Goal: Task Accomplishment & Management: Use online tool/utility

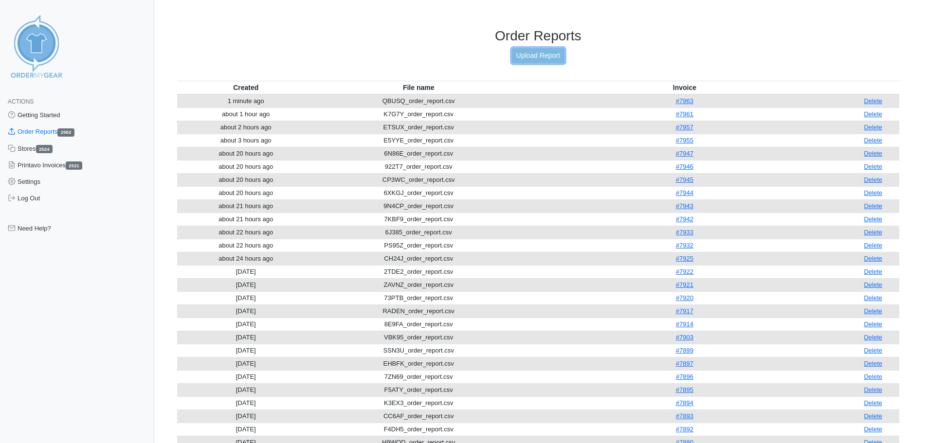
click at [519, 57] on link "Upload Report" at bounding box center [538, 55] width 53 height 15
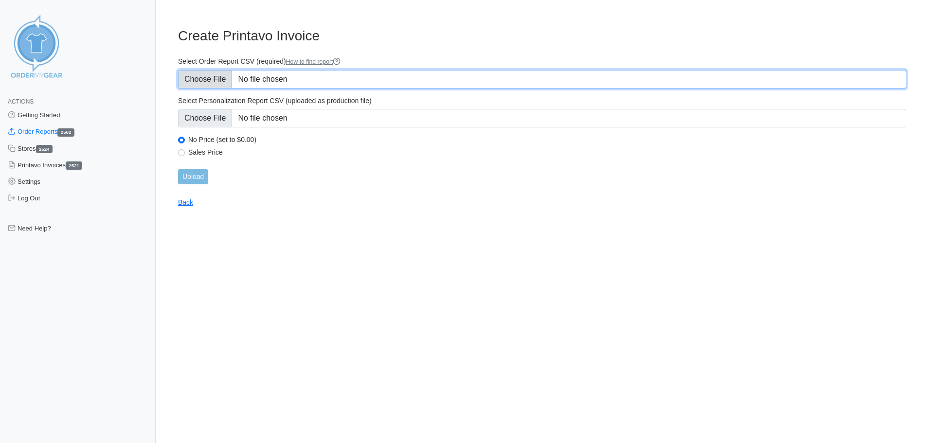
click at [217, 78] on input "Select Order Report CSV (required) How to find report" at bounding box center [542, 79] width 728 height 18
type input "C:\fakepath\9QKN5_order_report.csv"
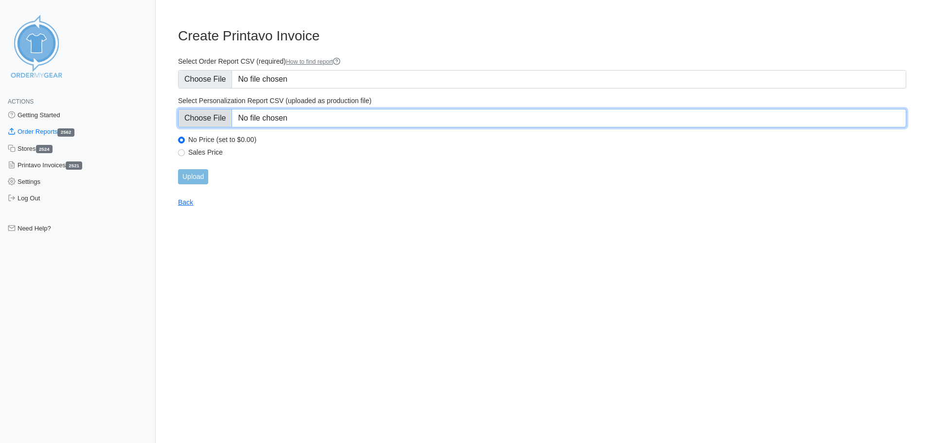
click at [217, 120] on input "Select Personalization Report CSV (uploaded as production file)" at bounding box center [542, 118] width 728 height 18
click at [198, 120] on input "Select Personalization Report CSV (uploaded as production file)" at bounding box center [542, 118] width 728 height 18
type input "C:\fakepath\9QKN5_personalization_report.csv"
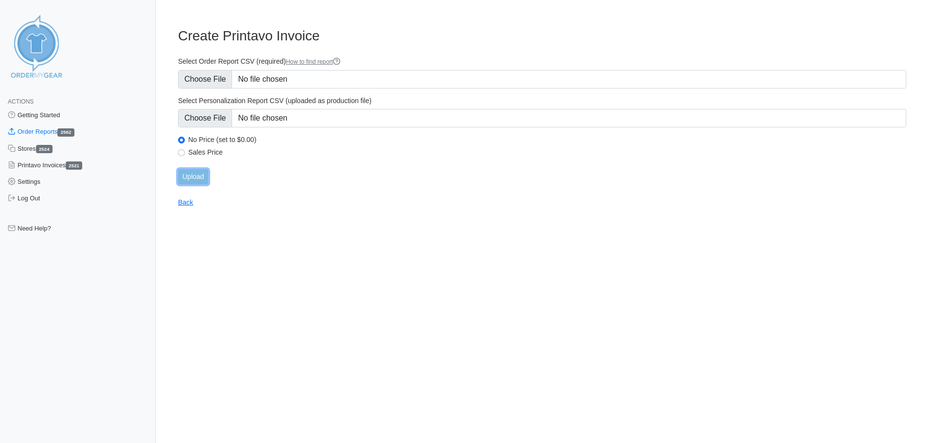
click at [193, 181] on input "Upload" at bounding box center [193, 176] width 30 height 15
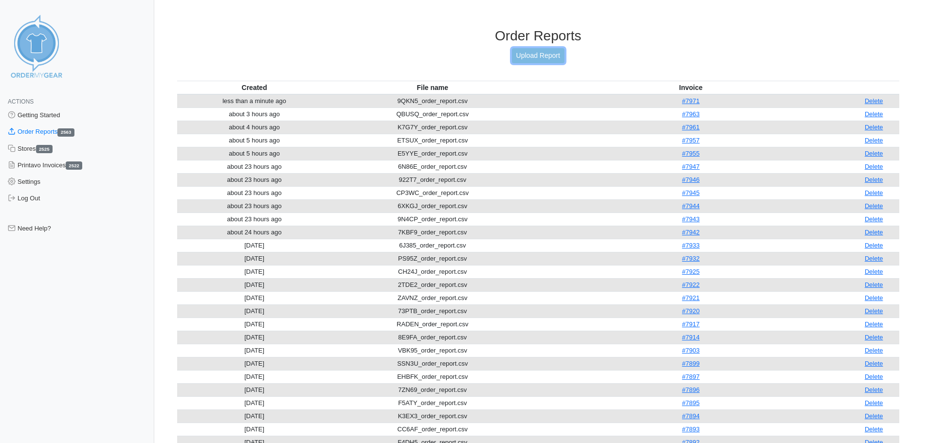
click at [529, 54] on link "Upload Report" at bounding box center [538, 55] width 53 height 15
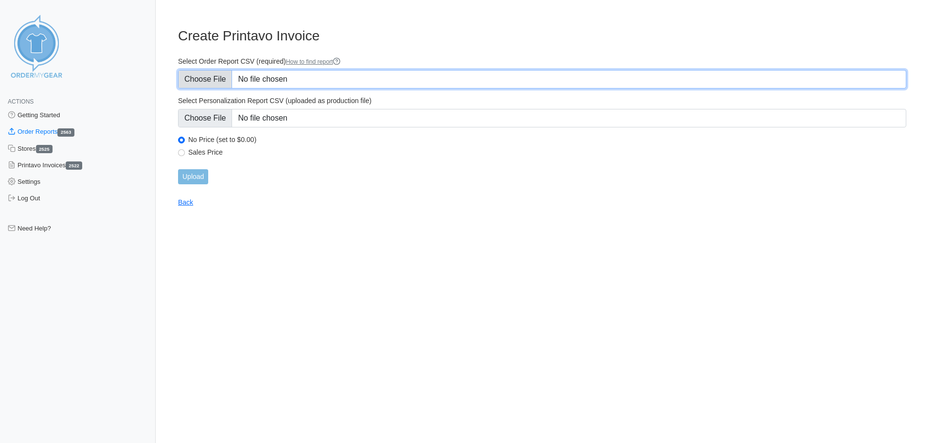
click at [217, 75] on input "Select Order Report CSV (required) How to find report" at bounding box center [542, 79] width 728 height 18
type input "C:\fakepath\RZ4R8_order_report.csv"
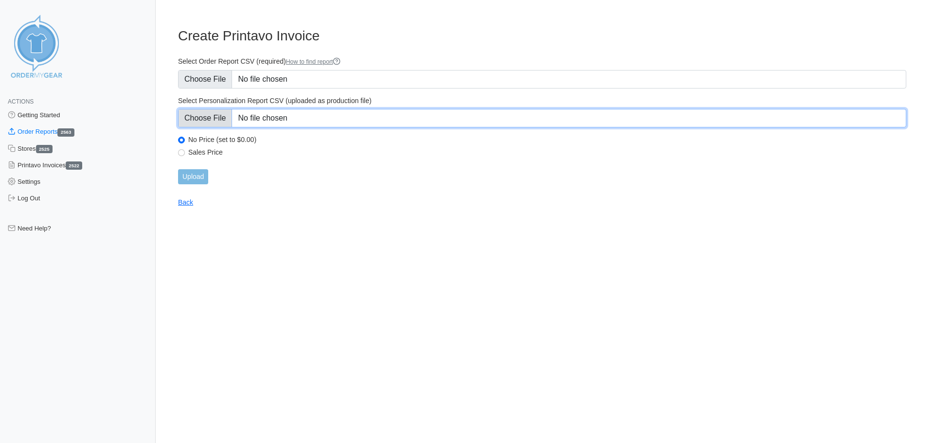
click at [212, 123] on input "Select Personalization Report CSV (uploaded as production file)" at bounding box center [542, 118] width 728 height 18
type input "C:\fakepath\RZ4R8_personalization_report.csv"
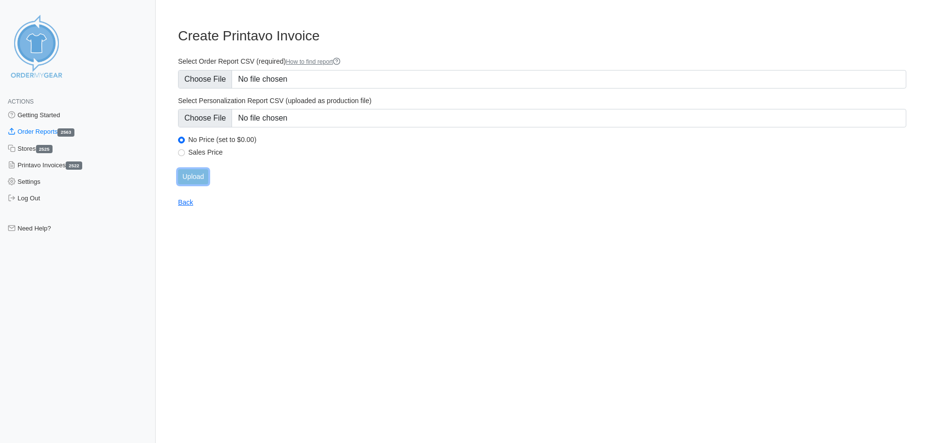
click at [189, 179] on input "Upload" at bounding box center [193, 176] width 30 height 15
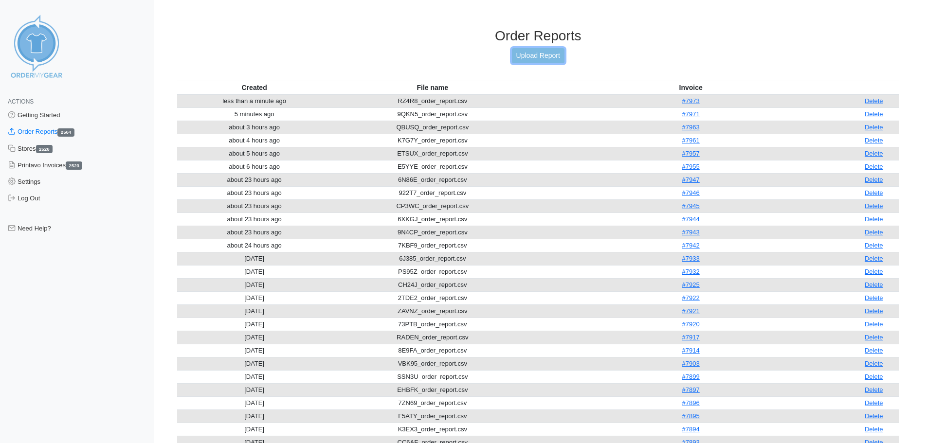
click at [527, 54] on link "Upload Report" at bounding box center [538, 55] width 53 height 15
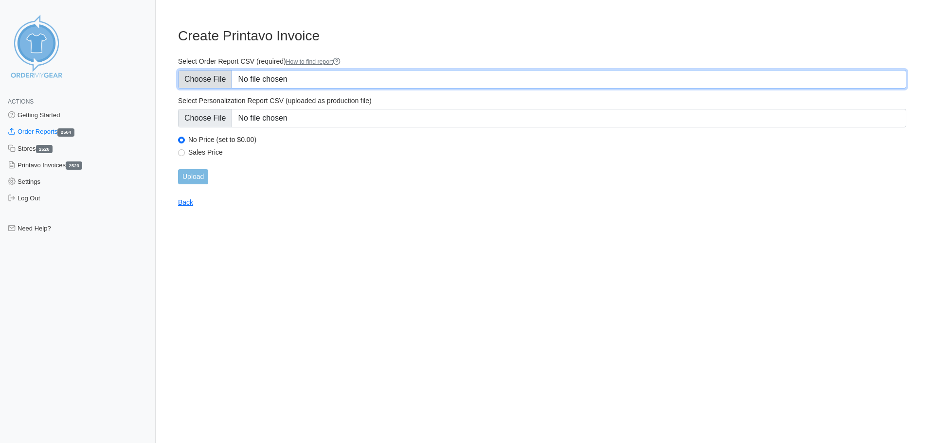
click at [211, 82] on input "Select Order Report CSV (required) How to find report" at bounding box center [542, 79] width 728 height 18
type input "C:\fakepath\A2R55_order_report.csv"
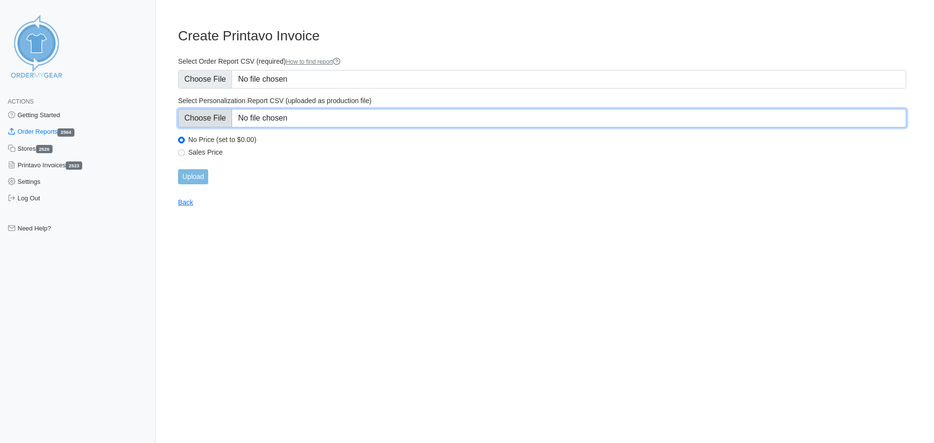
click at [210, 120] on input "Select Personalization Report CSV (uploaded as production file)" at bounding box center [542, 118] width 728 height 18
type input "C:\fakepath\A2R55_personalization_report.csv"
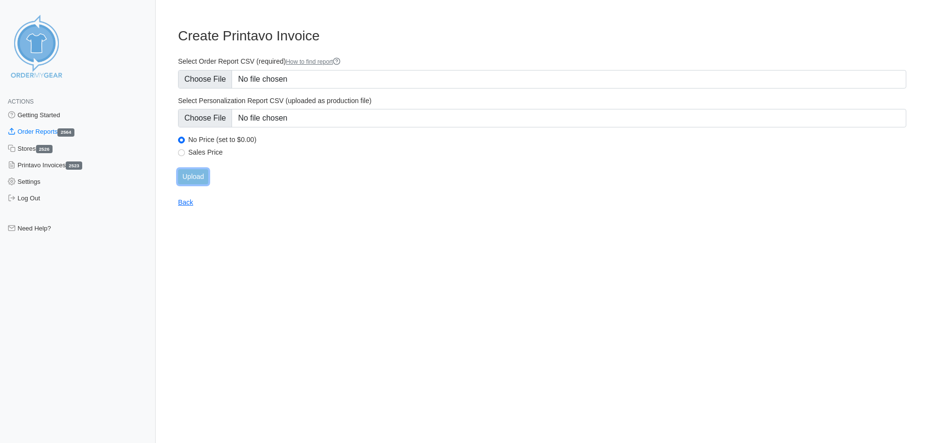
click at [190, 177] on input "Upload" at bounding box center [193, 176] width 30 height 15
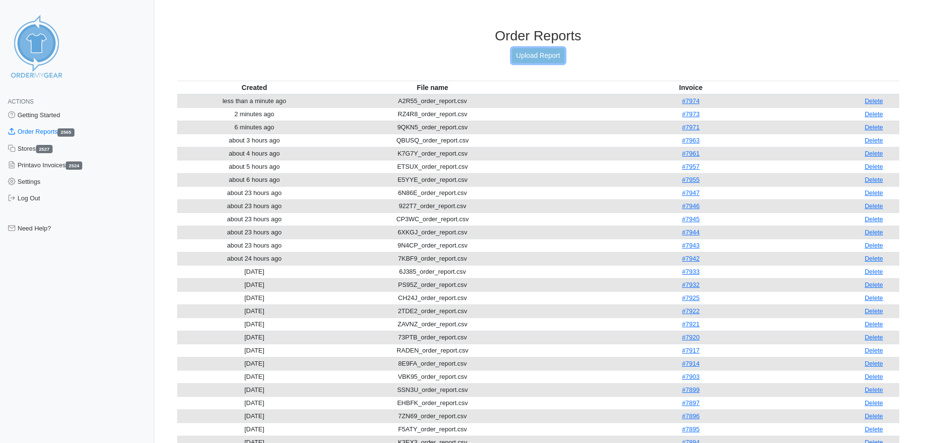
click at [535, 58] on link "Upload Report" at bounding box center [538, 55] width 53 height 15
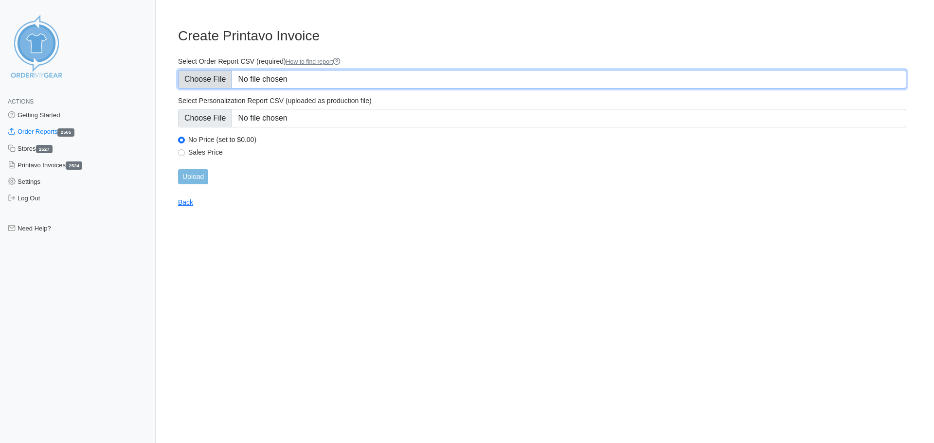
click at [211, 78] on input "Select Order Report CSV (required) How to find report" at bounding box center [542, 79] width 728 height 18
type input "C:\fakepath\KCU8A_order_report.csv"
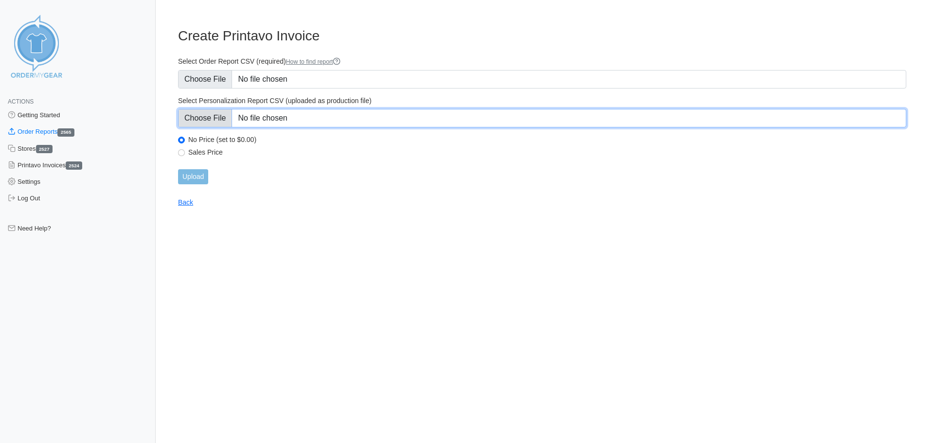
click at [205, 121] on input "Select Personalization Report CSV (uploaded as production file)" at bounding box center [542, 118] width 728 height 18
type input "C:\fakepath\KCU8A_personalization_report.csv"
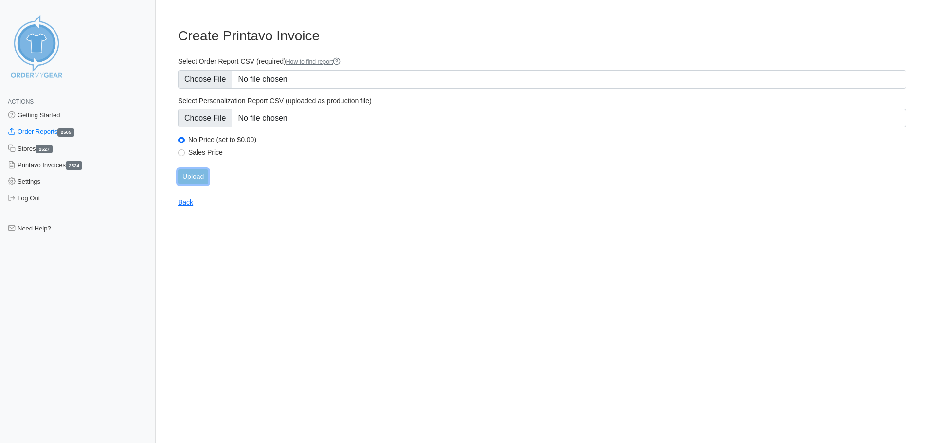
click at [198, 180] on input "Upload" at bounding box center [193, 176] width 30 height 15
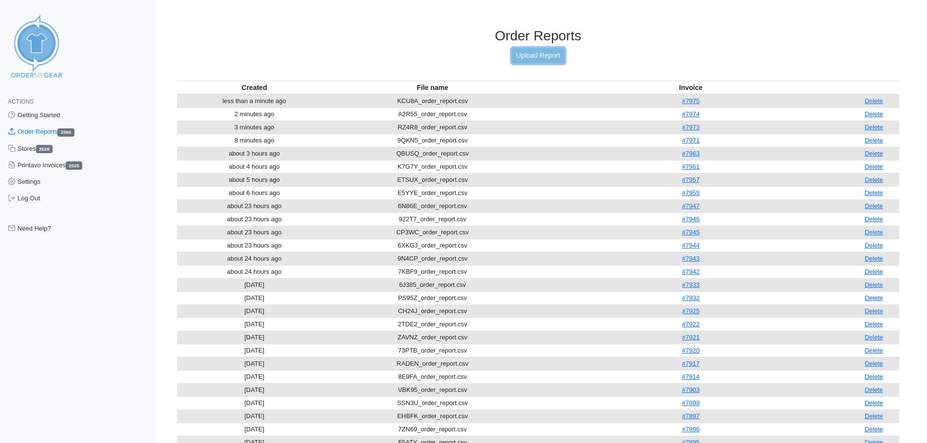
click at [541, 56] on link "Upload Report" at bounding box center [538, 55] width 53 height 15
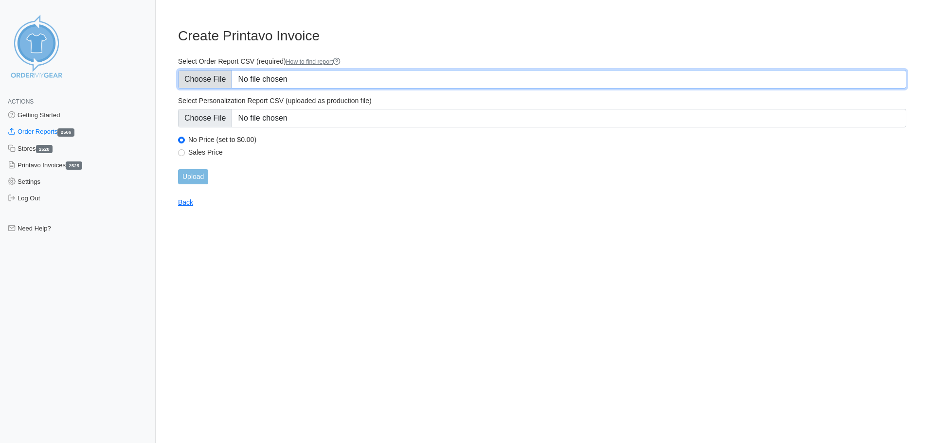
click at [218, 78] on input "Select Order Report CSV (required) How to find report" at bounding box center [542, 79] width 728 height 18
type input "C:\fakepath\R92FR_order_report.csv"
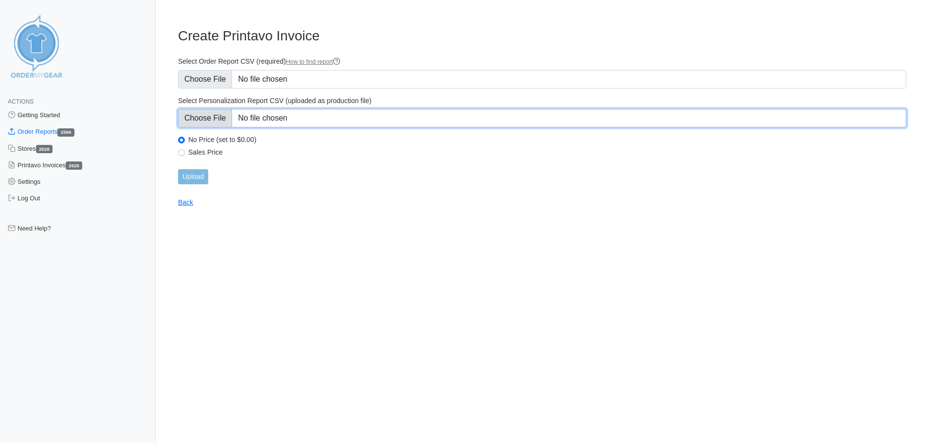
click at [199, 118] on input "Select Personalization Report CSV (uploaded as production file)" at bounding box center [542, 118] width 728 height 18
type input "C:\fakepath\R92FR_personalization_report.csv"
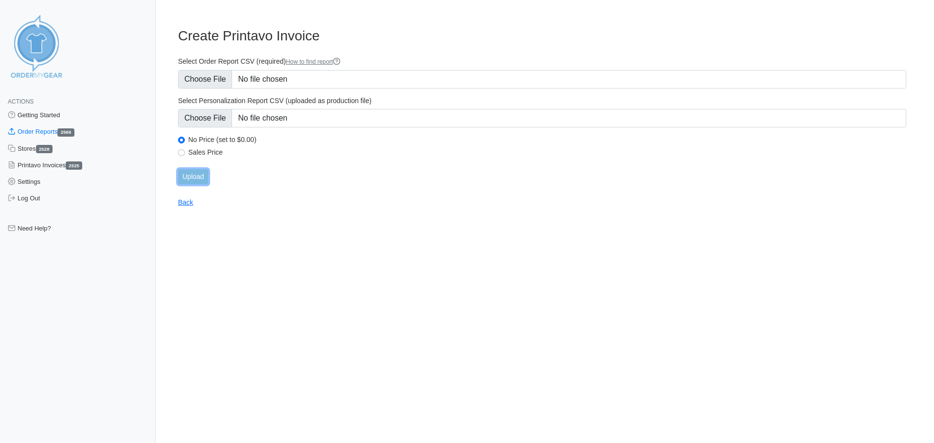
click at [192, 176] on input "Upload" at bounding box center [193, 176] width 30 height 15
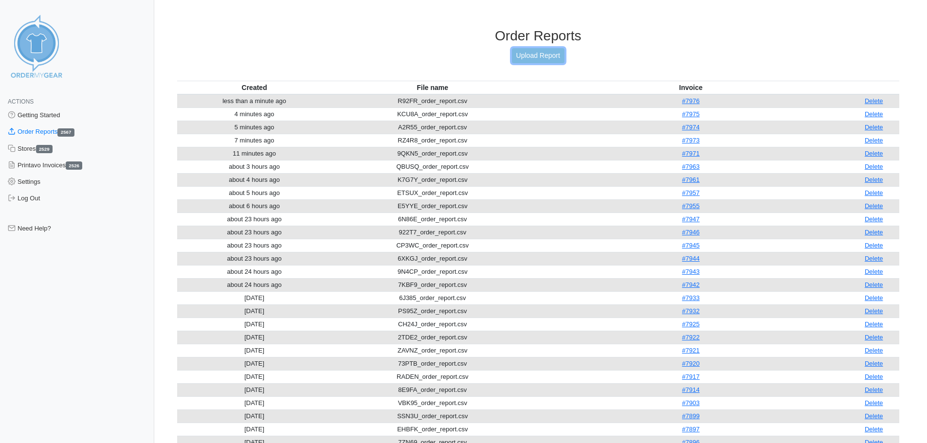
click at [545, 56] on link "Upload Report" at bounding box center [538, 55] width 53 height 15
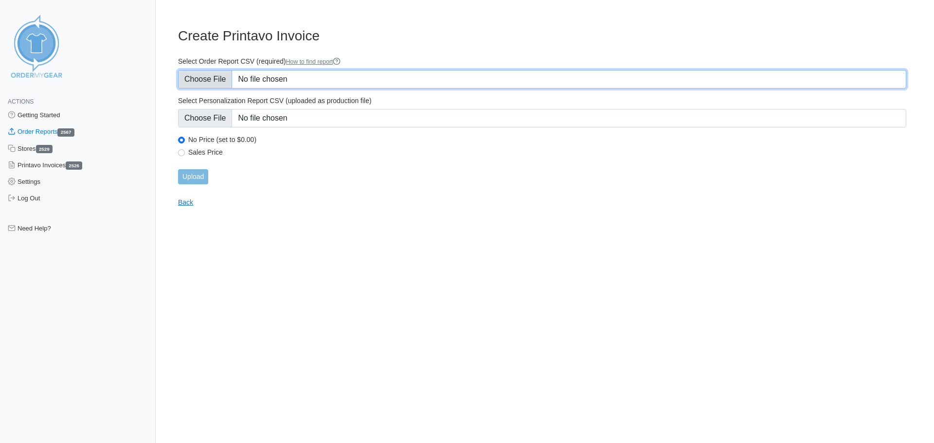
click at [229, 81] on input "Select Order Report CSV (required) How to find report" at bounding box center [542, 79] width 728 height 18
type input "C:\fakepath\ZS2DG_order_report.csv"
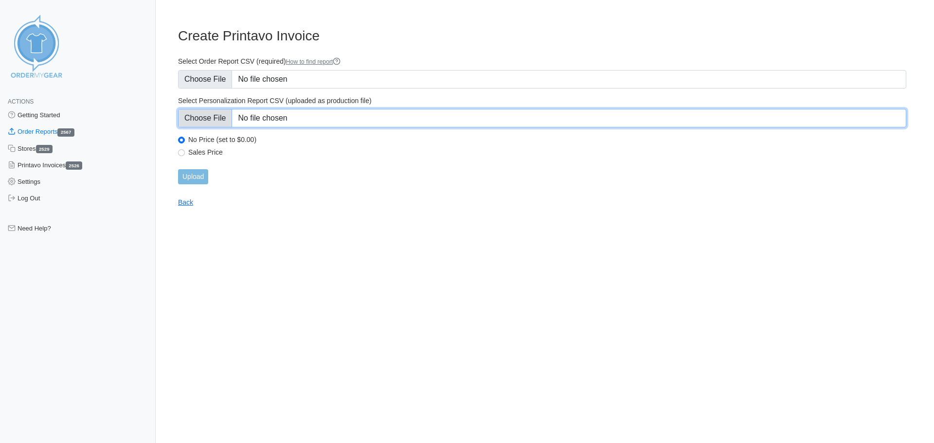
click at [201, 115] on input "Select Personalization Report CSV (uploaded as production file)" at bounding box center [542, 118] width 728 height 18
type input "C:\fakepath\ZS2DG_personalization_report.csv"
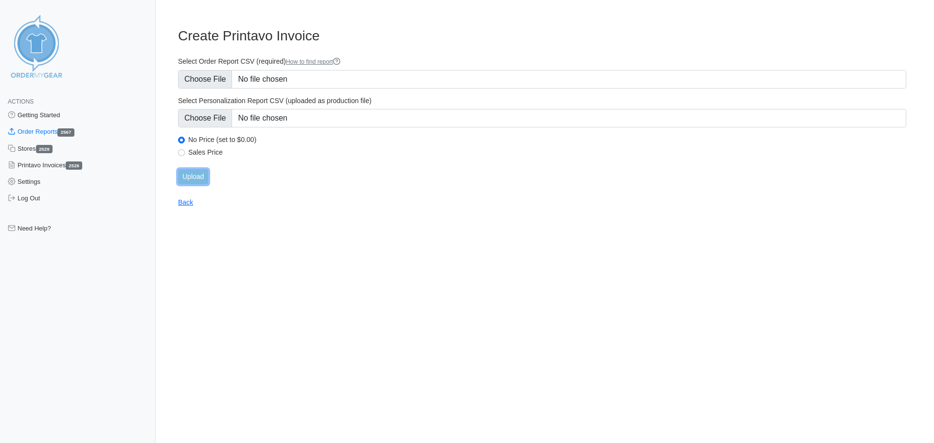
click at [192, 180] on input "Upload" at bounding box center [193, 176] width 30 height 15
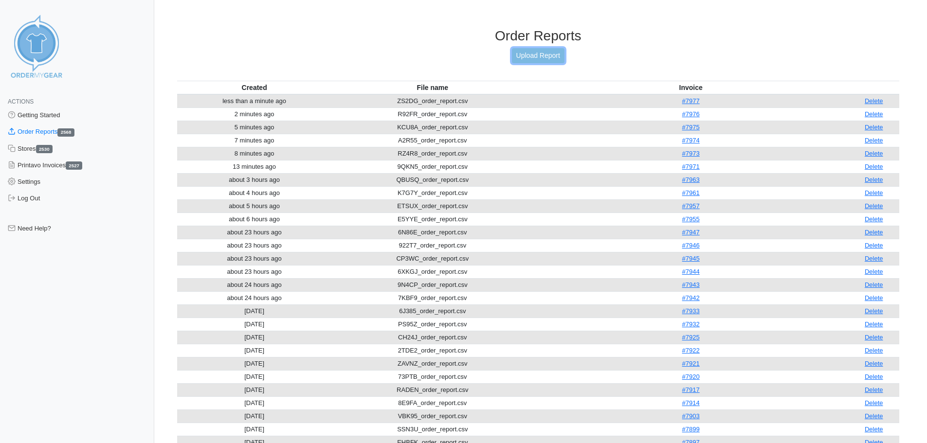
click at [536, 62] on link "Upload Report" at bounding box center [538, 55] width 53 height 15
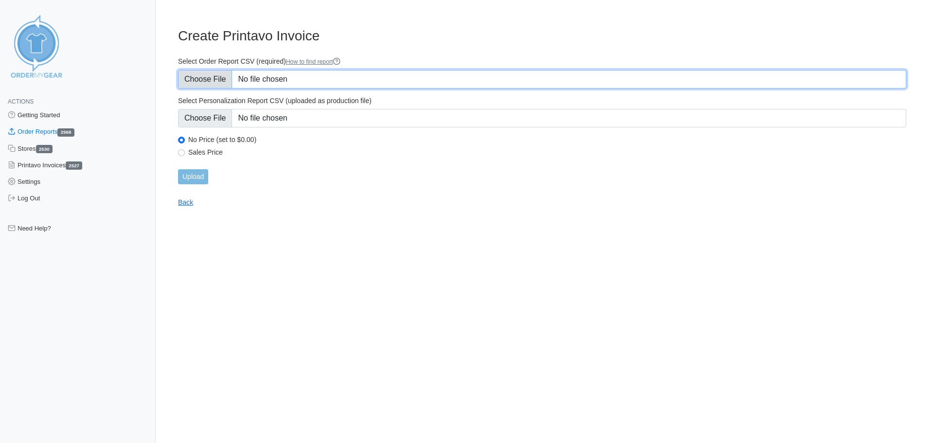
click at [207, 79] on input "Select Order Report CSV (required) How to find report" at bounding box center [542, 79] width 728 height 18
type input "C:\fakepath\74JN7_order_report.csv"
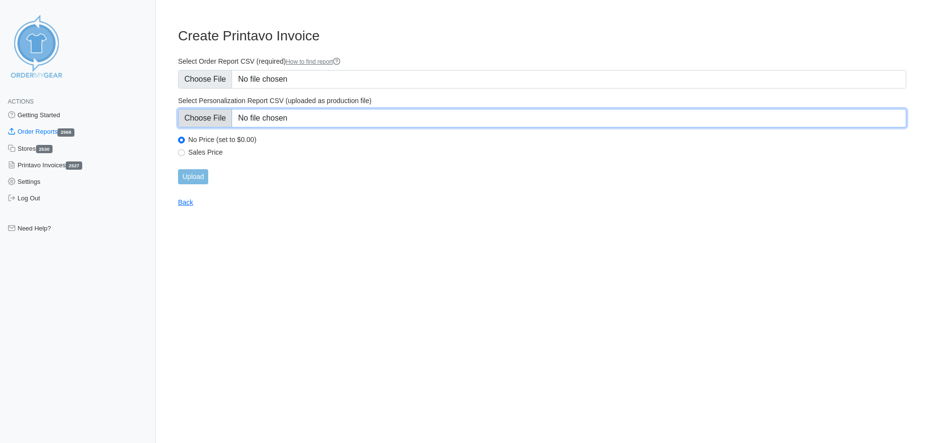
click at [217, 117] on input "Select Personalization Report CSV (uploaded as production file)" at bounding box center [542, 118] width 728 height 18
type input "C:\fakepath\74JN7_personalization_report.csv"
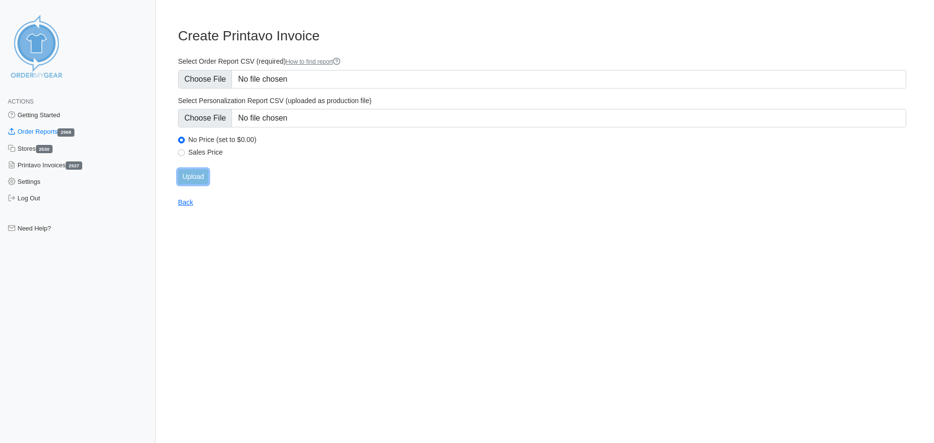
click at [192, 175] on input "Upload" at bounding box center [193, 176] width 30 height 15
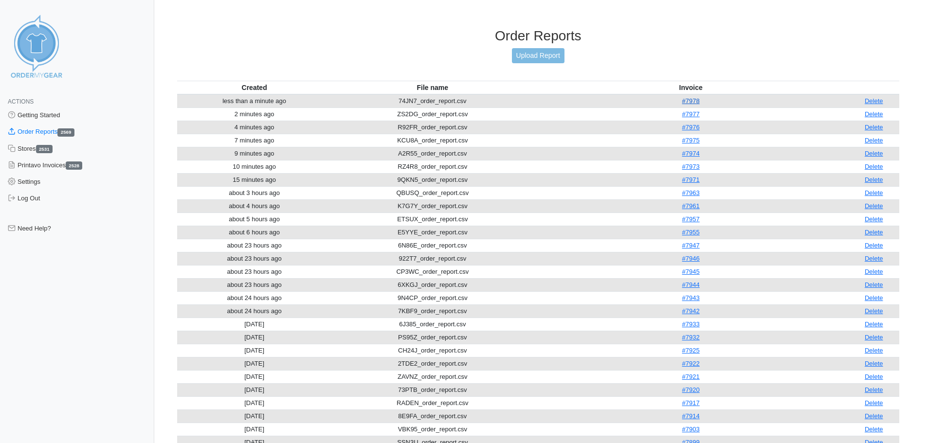
click at [699, 103] on link "#7978" at bounding box center [691, 100] width 18 height 7
click at [527, 55] on link "Upload Report" at bounding box center [538, 55] width 53 height 15
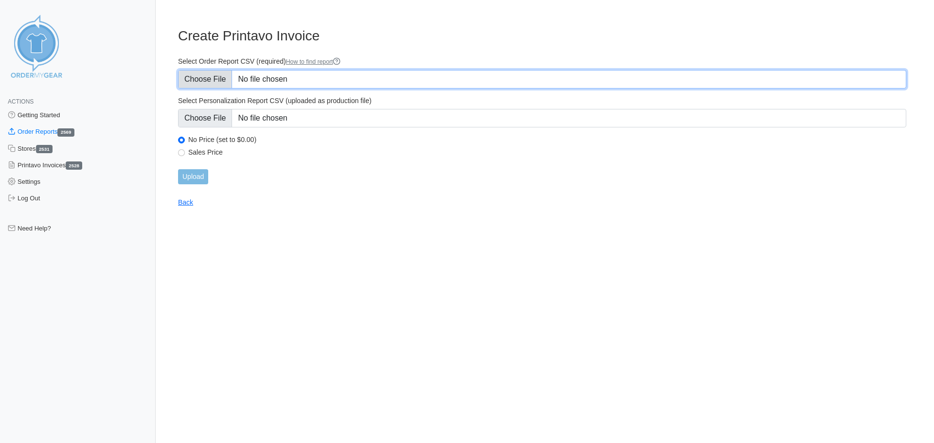
click at [217, 84] on input "Select Order Report CSV (required) How to find report" at bounding box center [542, 79] width 728 height 18
type input "C:\fakepath\JJMQ8_order_report.csv"
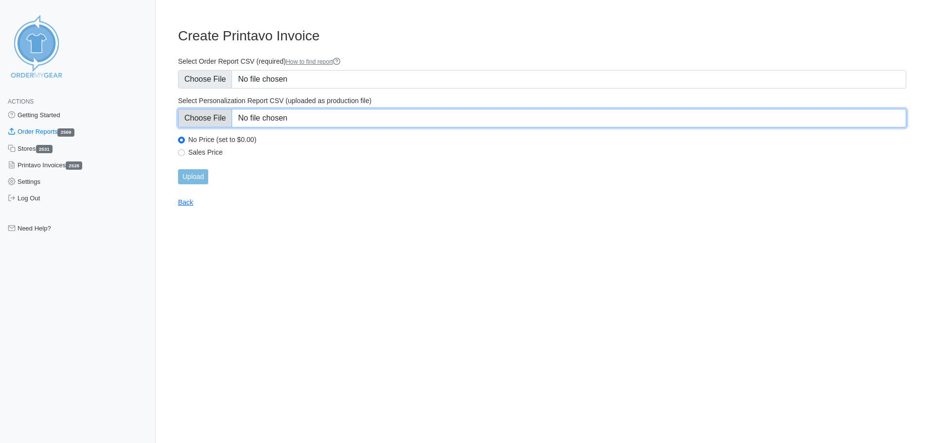
click at [217, 119] on input "Select Personalization Report CSV (uploaded as production file)" at bounding box center [542, 118] width 728 height 18
type input "C:\fakepath\JJMQ8_personalization_report.csv"
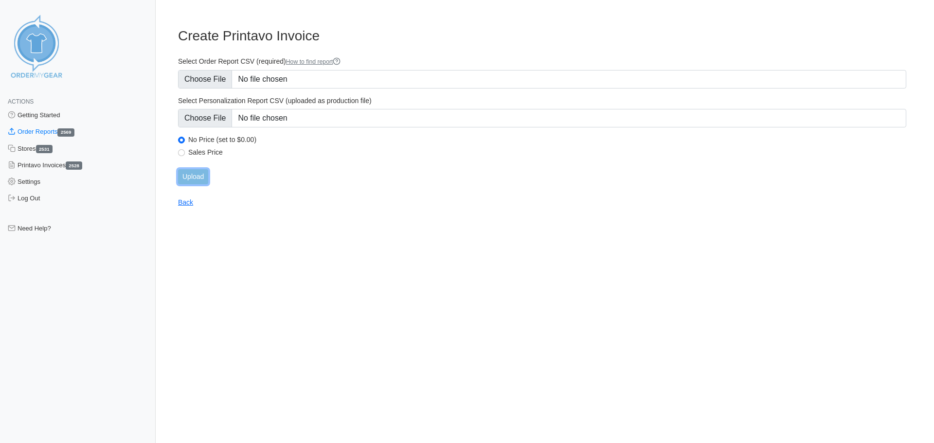
click at [194, 176] on input "Upload" at bounding box center [193, 176] width 30 height 15
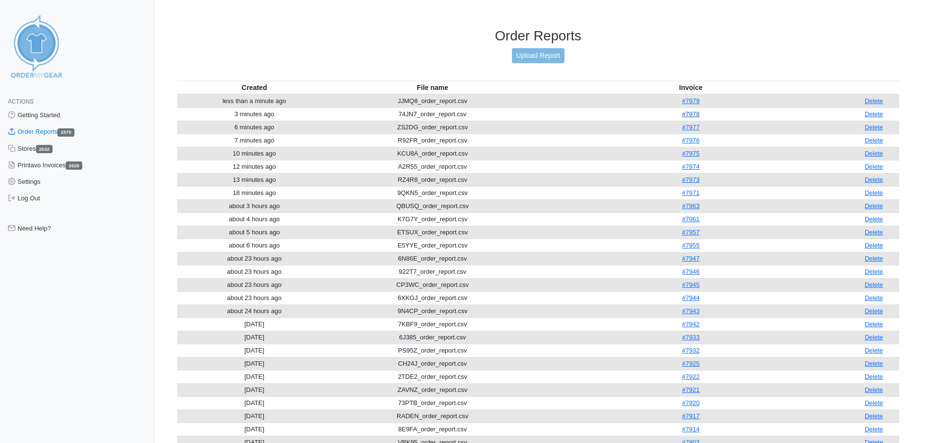
click at [696, 114] on link "#7978" at bounding box center [691, 113] width 18 height 7
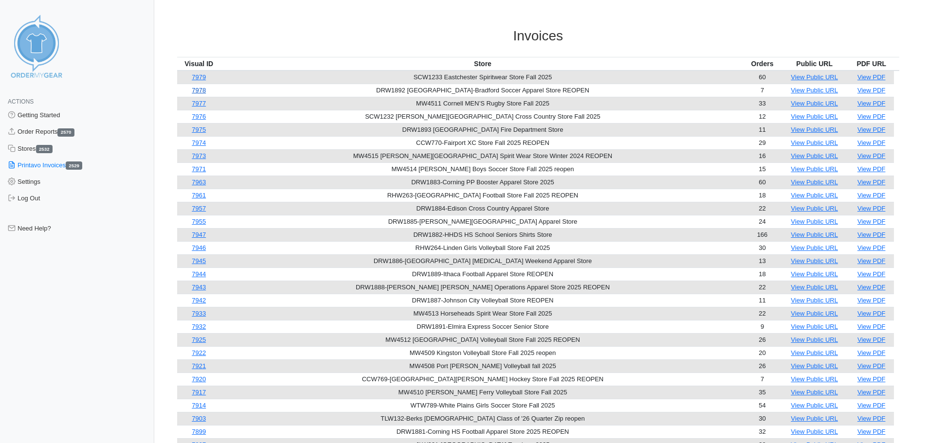
click at [203, 92] on link "7978" at bounding box center [199, 90] width 14 height 7
